Goal: Information Seeking & Learning: Learn about a topic

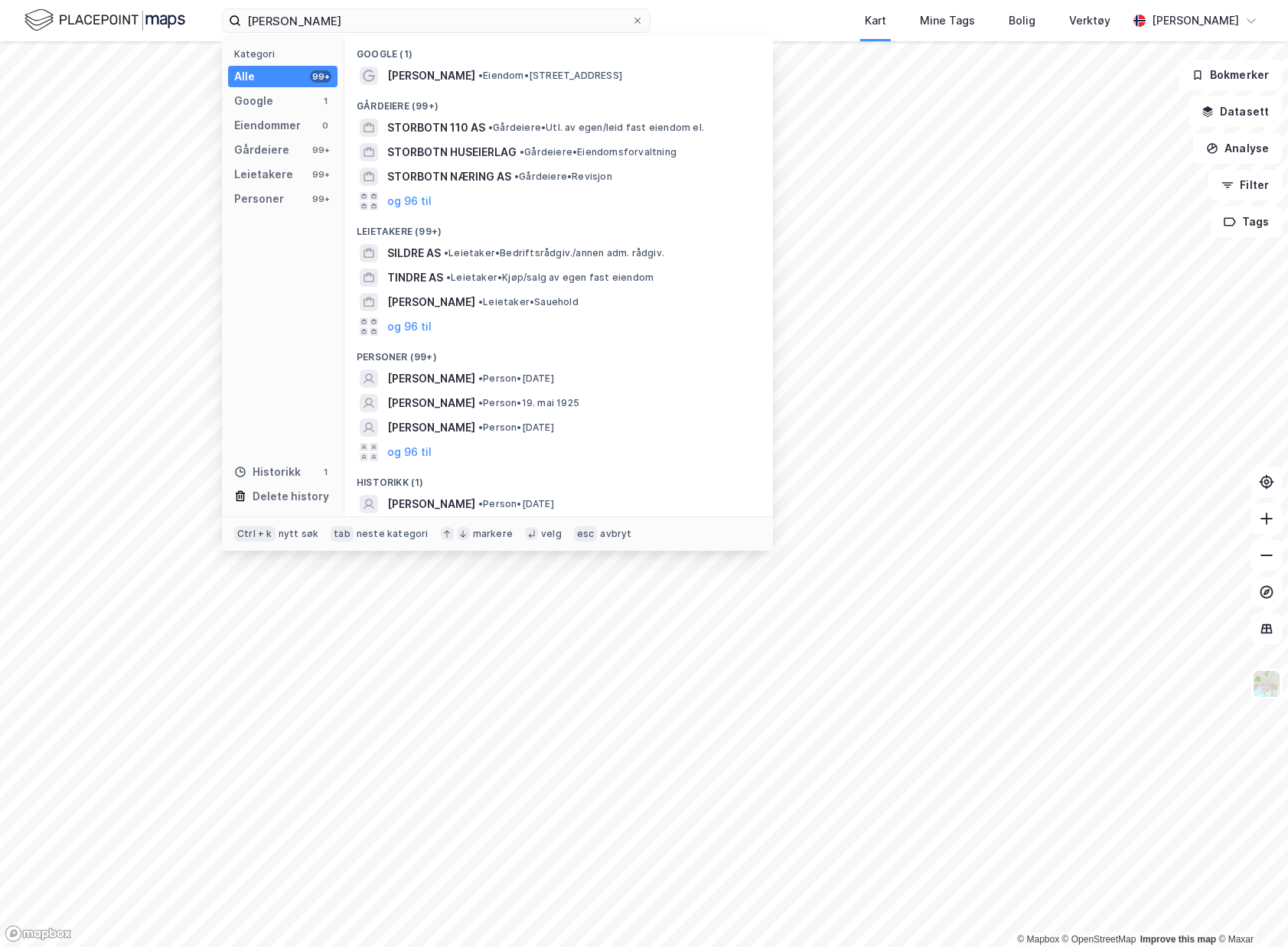
click at [0, 0] on html "[PERSON_NAME] Kategori Alle 99+ Google 1 Eiendommer 0 Gårdeiere 99+ Leietakere …" at bounding box center [644, 474] width 1288 height 947
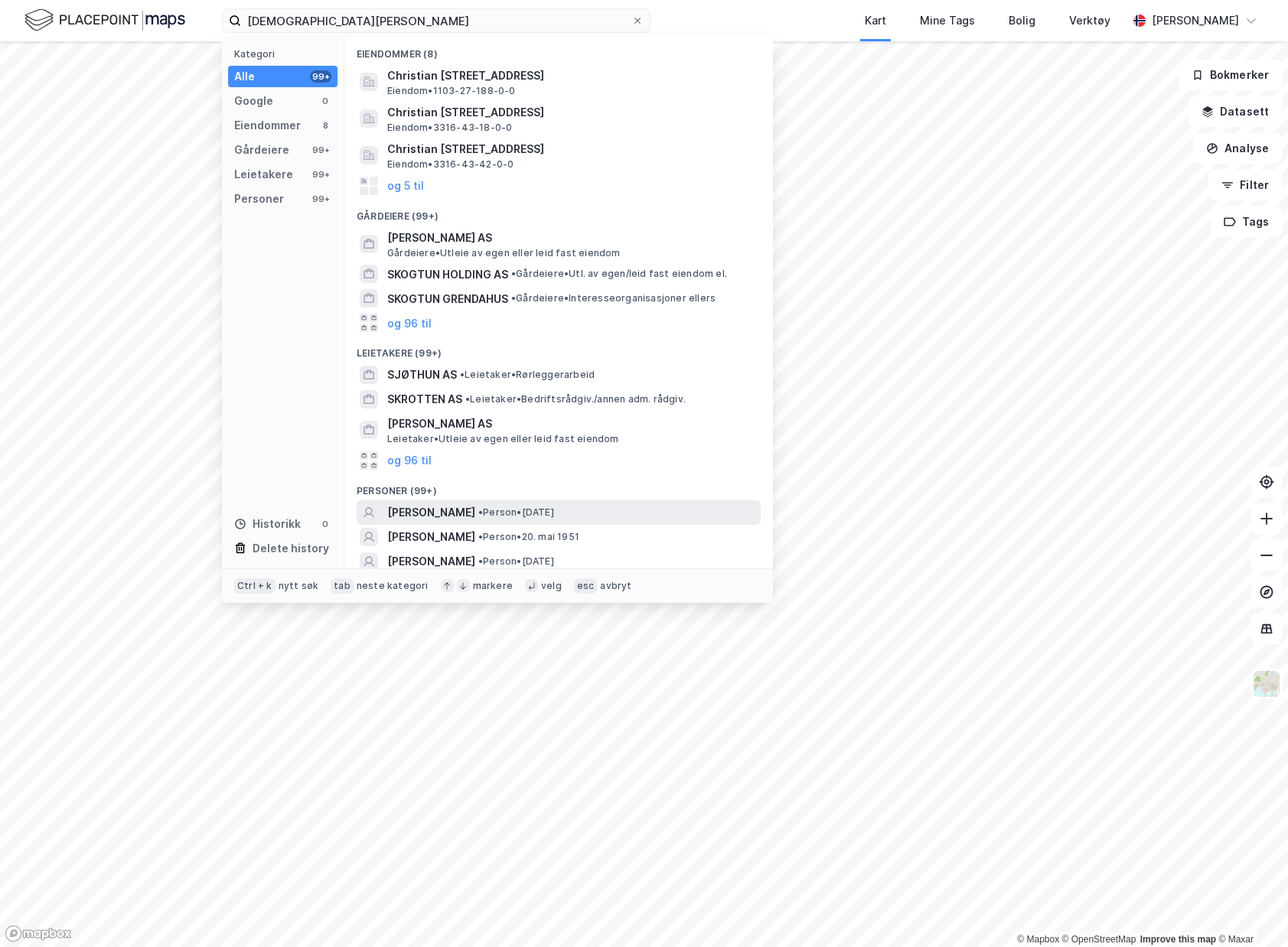
type input "[DEMOGRAPHIC_DATA][PERSON_NAME]"
click at [665, 510] on div "[PERSON_NAME] • Person • [DATE]" at bounding box center [572, 513] width 370 height 18
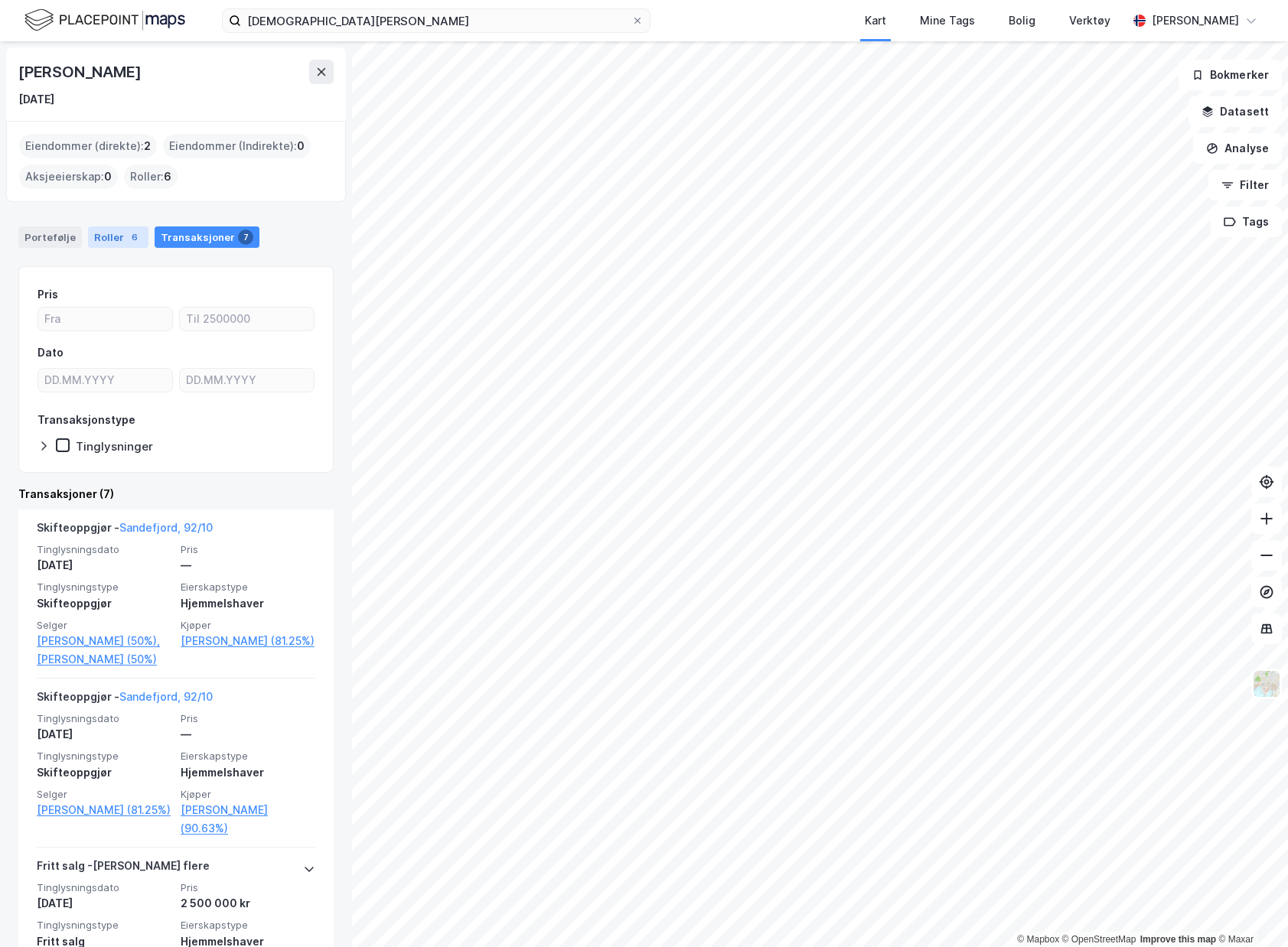
click at [110, 245] on div "Roller 6" at bounding box center [118, 238] width 61 height 21
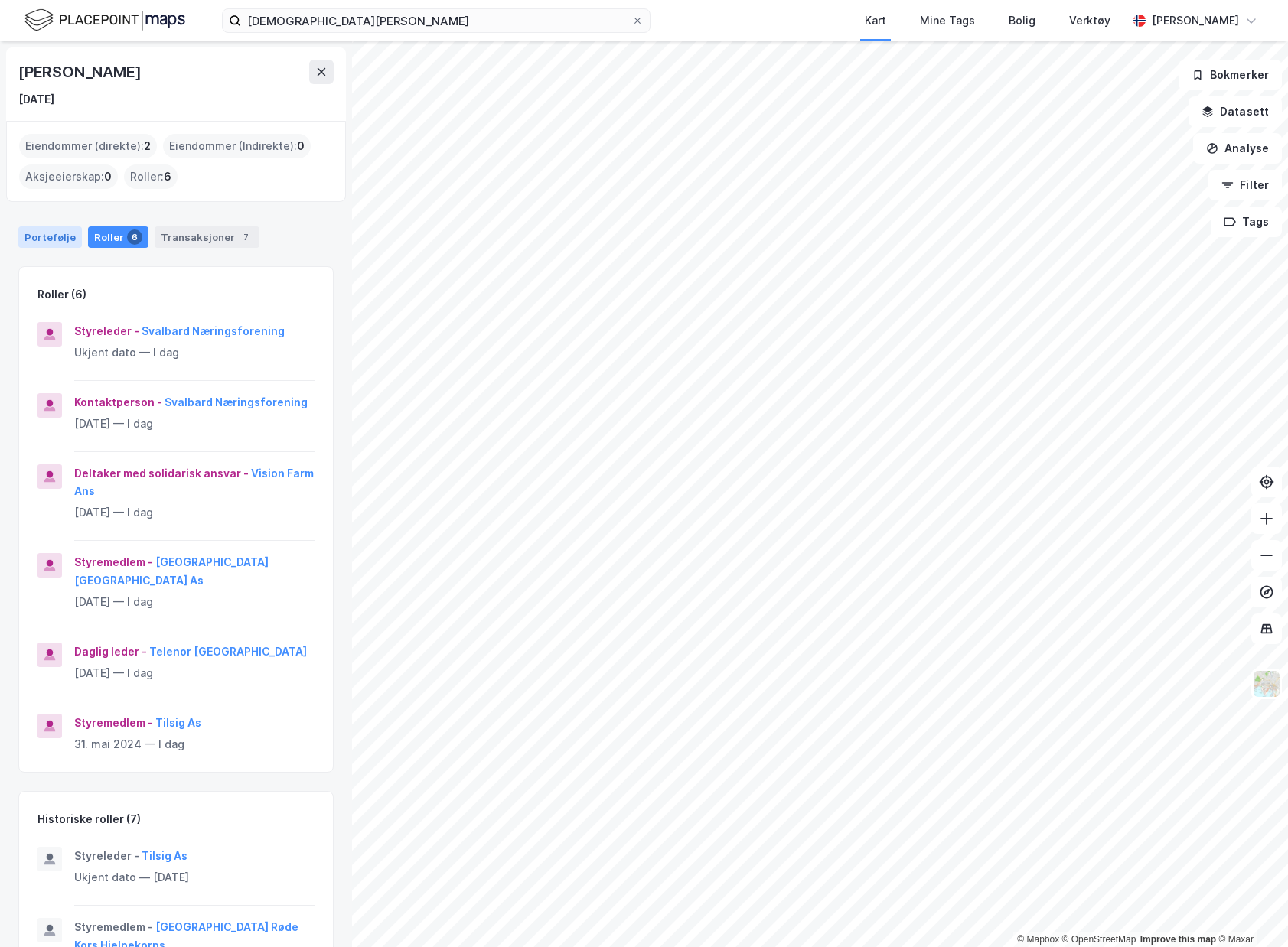
click at [49, 242] on div "Portefølje" at bounding box center [50, 238] width 64 height 21
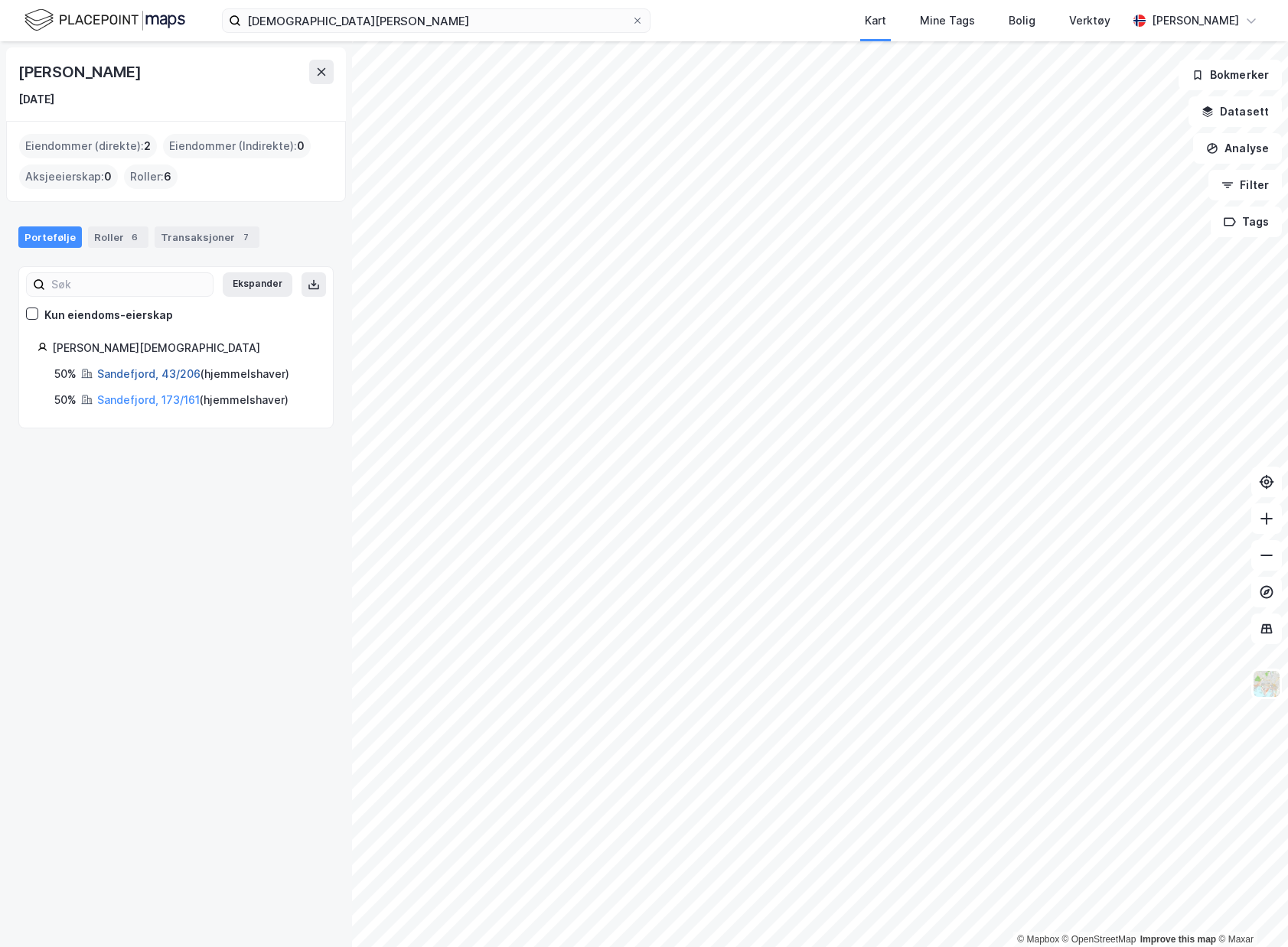
click at [149, 372] on link "Sandefjord, 43/206" at bounding box center [149, 373] width 103 height 13
click at [103, 405] on link "Sandefjord, 173/161" at bounding box center [149, 399] width 103 height 13
click at [162, 376] on link "Sandefjord, 43/206" at bounding box center [149, 373] width 103 height 13
click at [113, 36] on div "[DEMOGRAPHIC_DATA][PERSON_NAME] Kart Mine Tags Bolig Verktøy [PERSON_NAME]" at bounding box center [644, 21] width 1288 height 41
click at [120, 33] on img at bounding box center [105, 20] width 161 height 27
